Goal: Information Seeking & Learning: Compare options

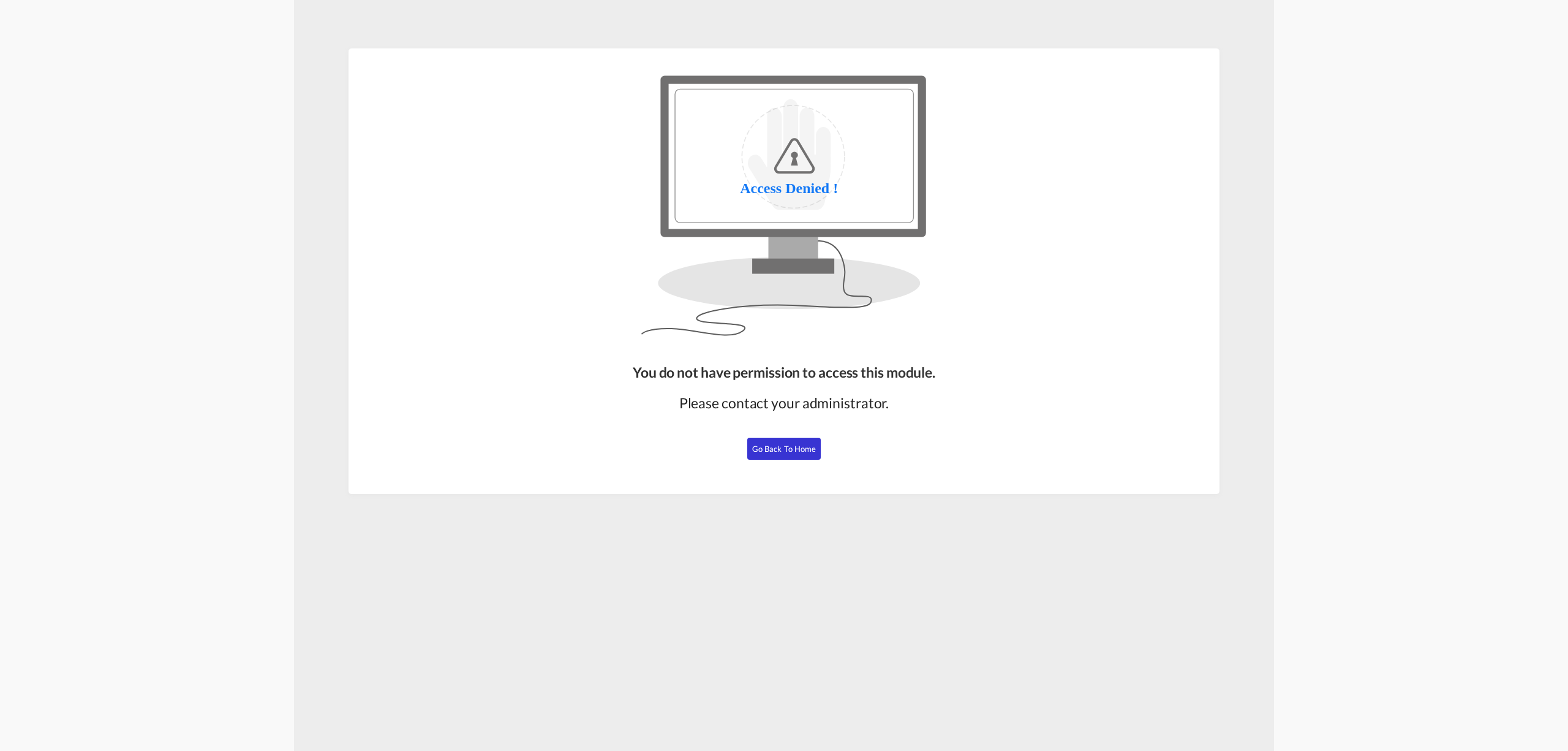
click at [760, 444] on span "Go Back to Home" at bounding box center [784, 448] width 64 height 10
